Goal: Check status: Check status

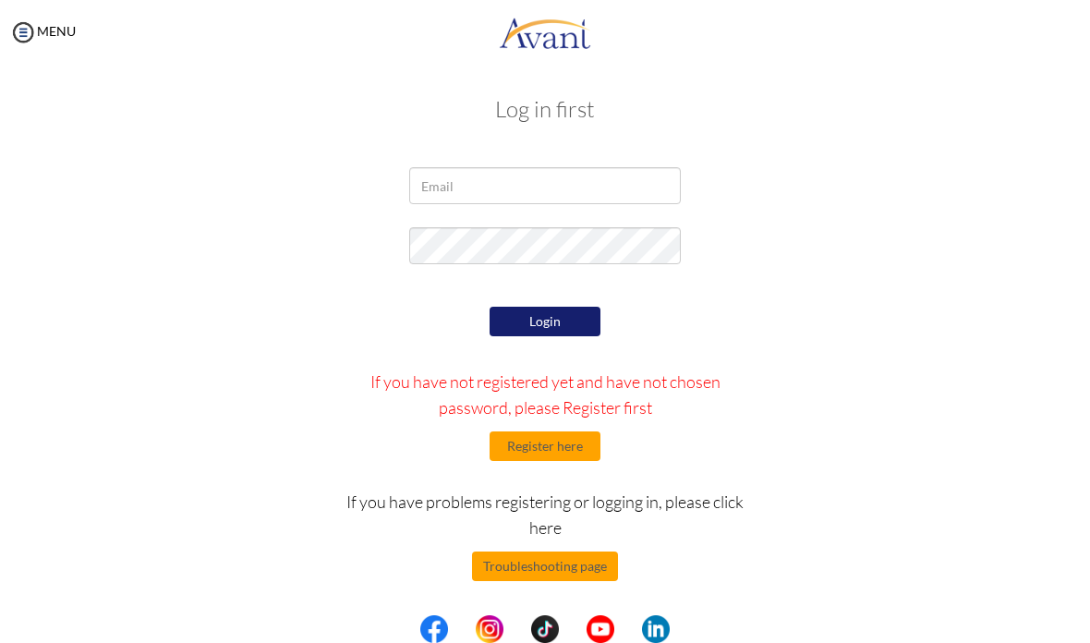
scroll to position [5, 0]
type input "lani.sim@icloud.com"
click at [560, 327] on button "Login" at bounding box center [545, 322] width 111 height 30
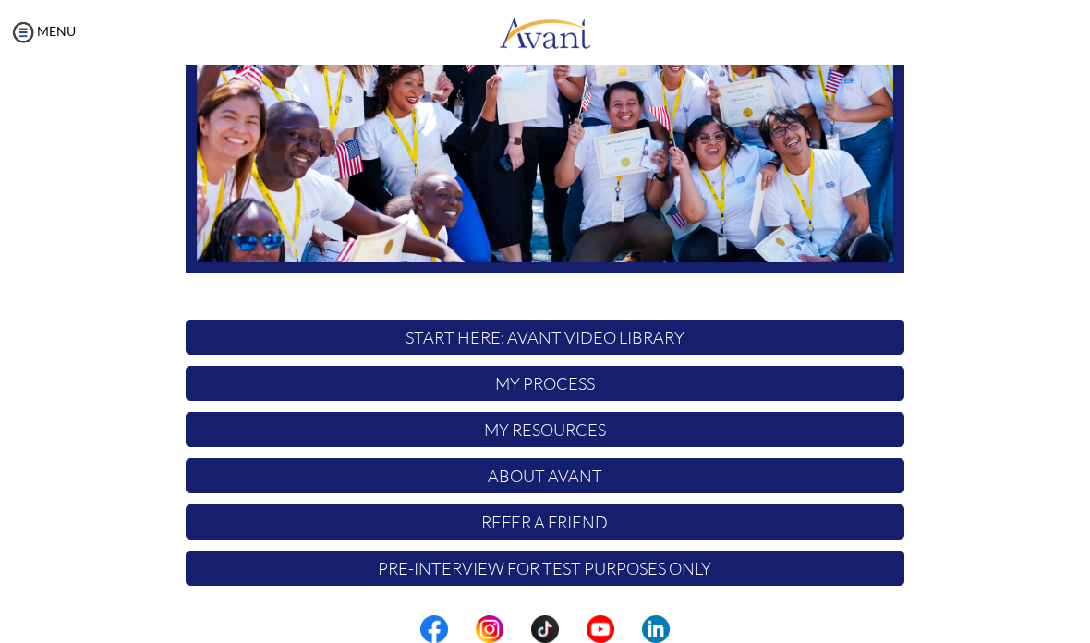
scroll to position [297, 0]
click at [617, 384] on p "My Process" at bounding box center [545, 383] width 719 height 35
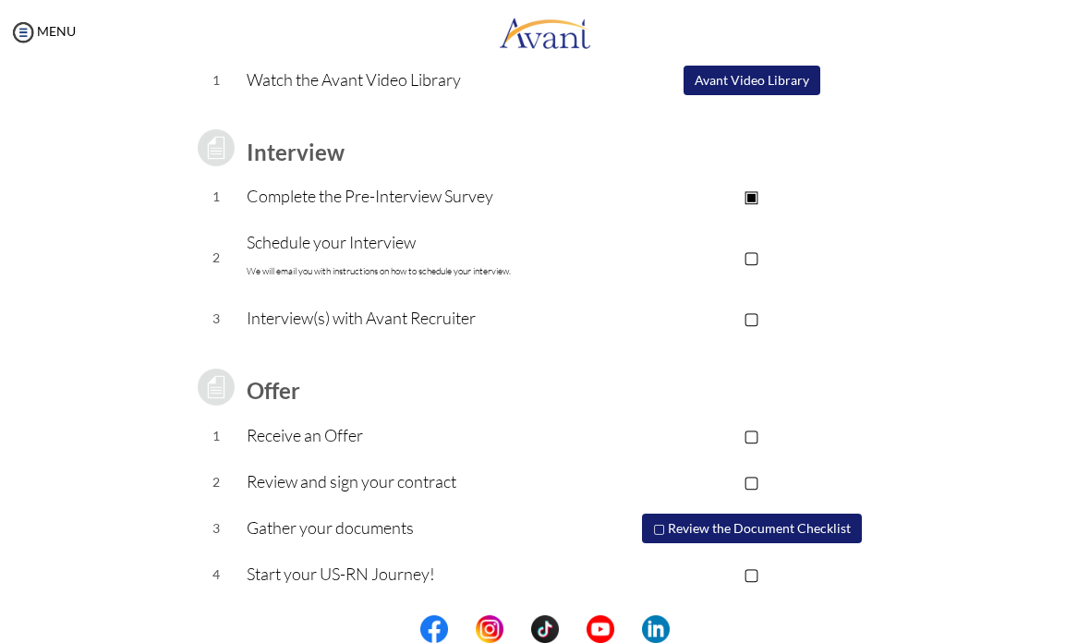
scroll to position [197, 0]
click at [773, 249] on p "▢" at bounding box center [753, 258] width 306 height 26
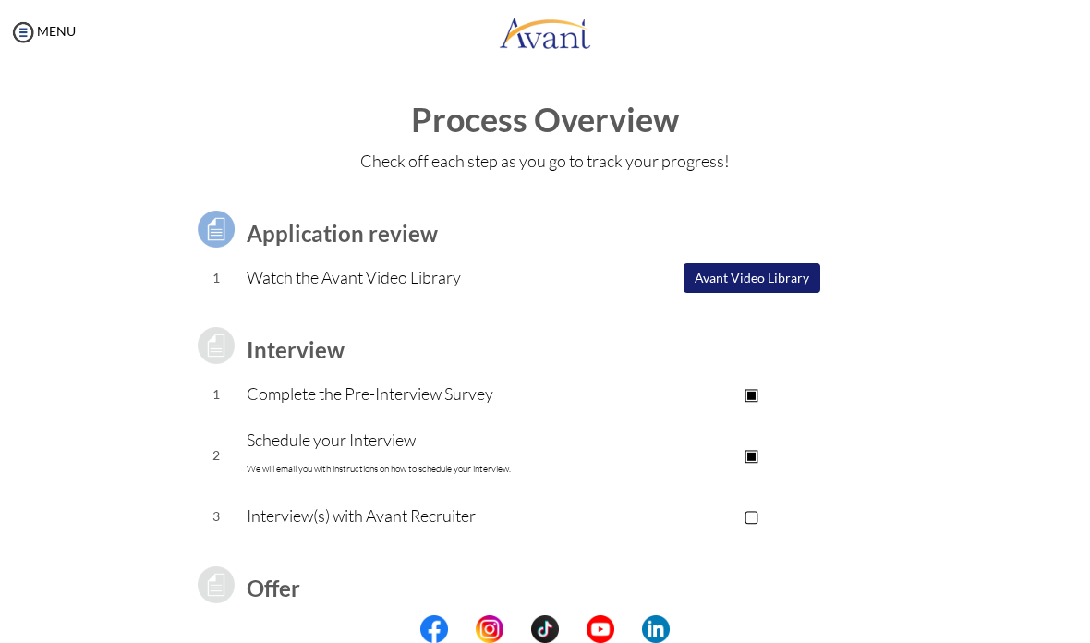
scroll to position [0, 0]
click at [37, 28] on link "MENU" at bounding box center [42, 31] width 67 height 16
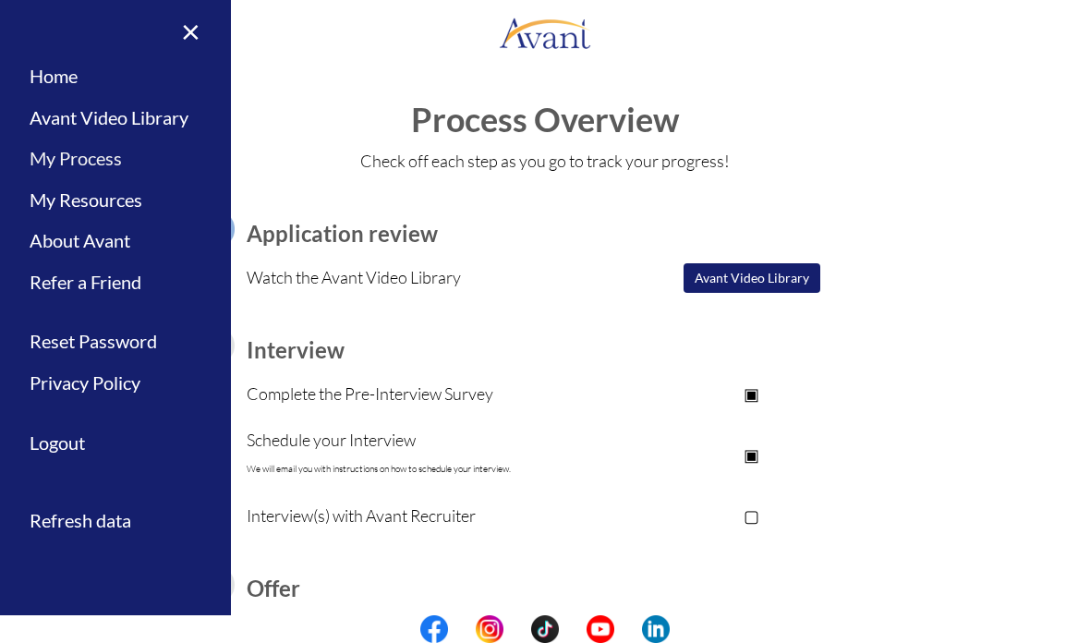
click at [79, 157] on link "My Process" at bounding box center [115, 159] width 231 height 42
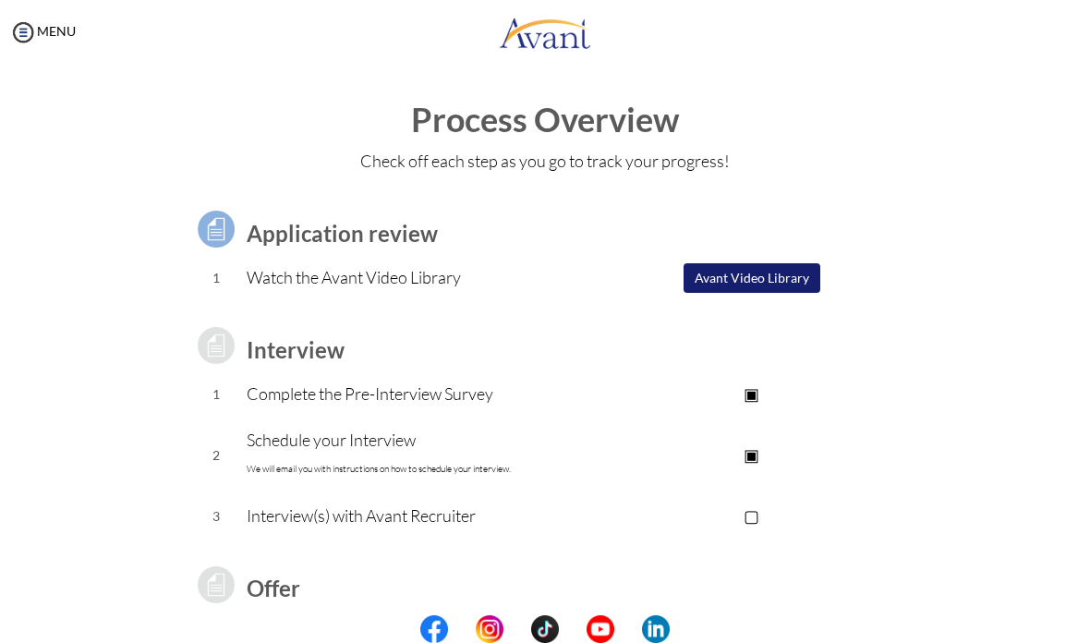
click at [750, 461] on p "▣" at bounding box center [753, 455] width 306 height 26
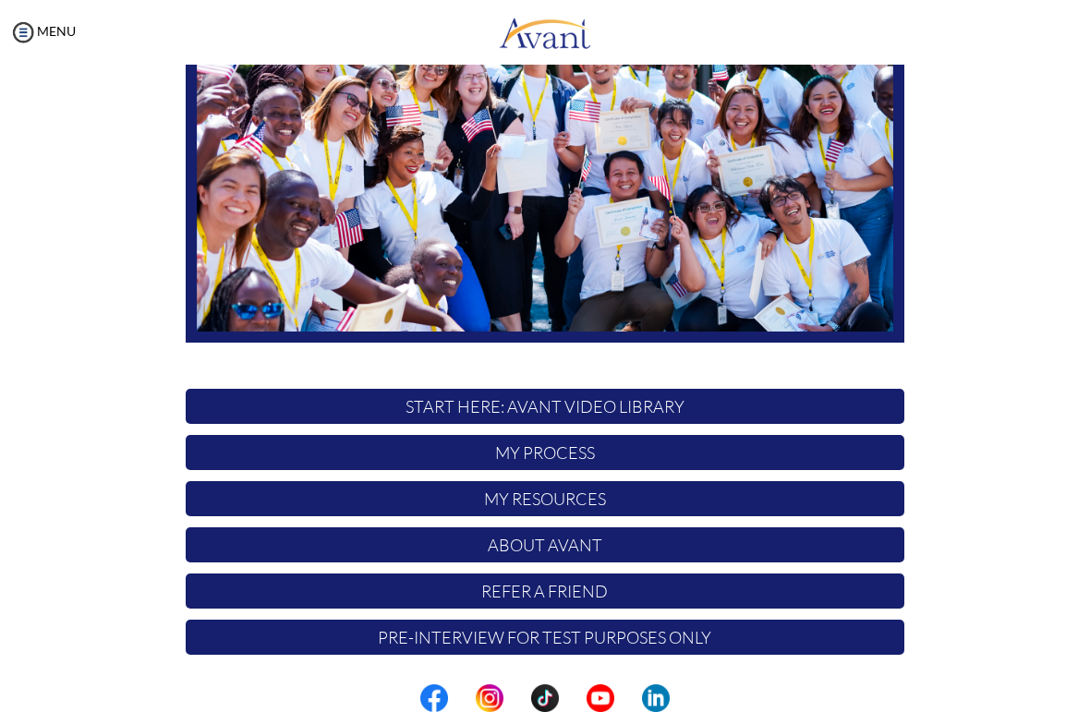
scroll to position [227, 0]
click at [822, 626] on p "Pre-Interview for test purposes only" at bounding box center [545, 637] width 719 height 35
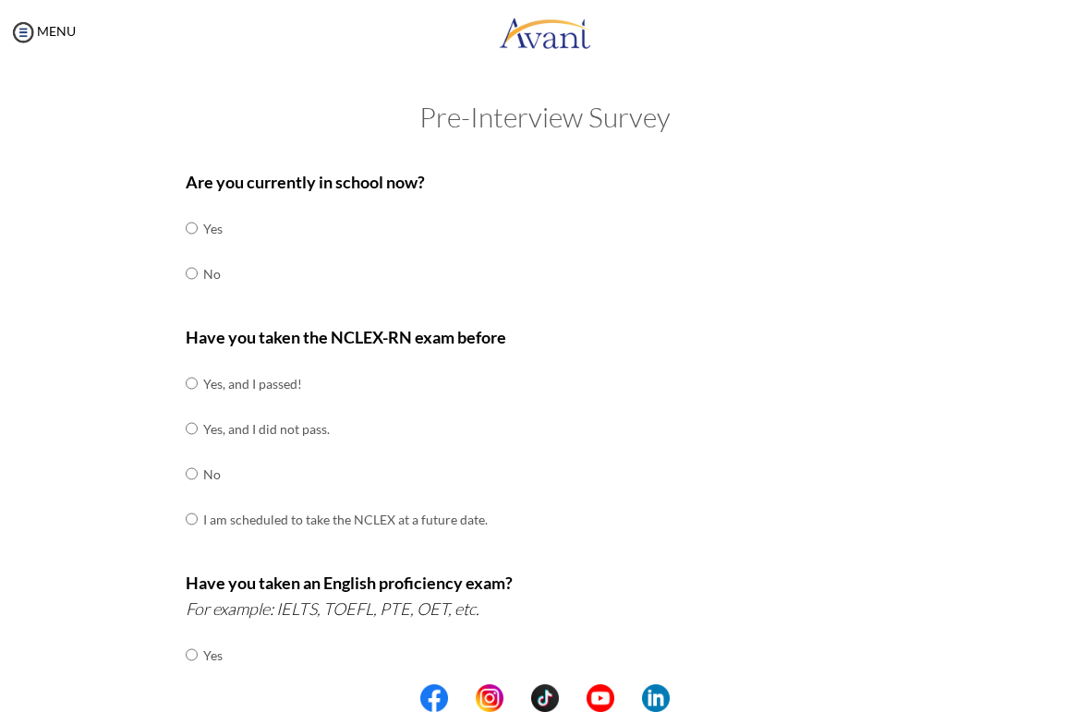
scroll to position [346, 0]
